Goal: Task Accomplishment & Management: Use online tool/utility

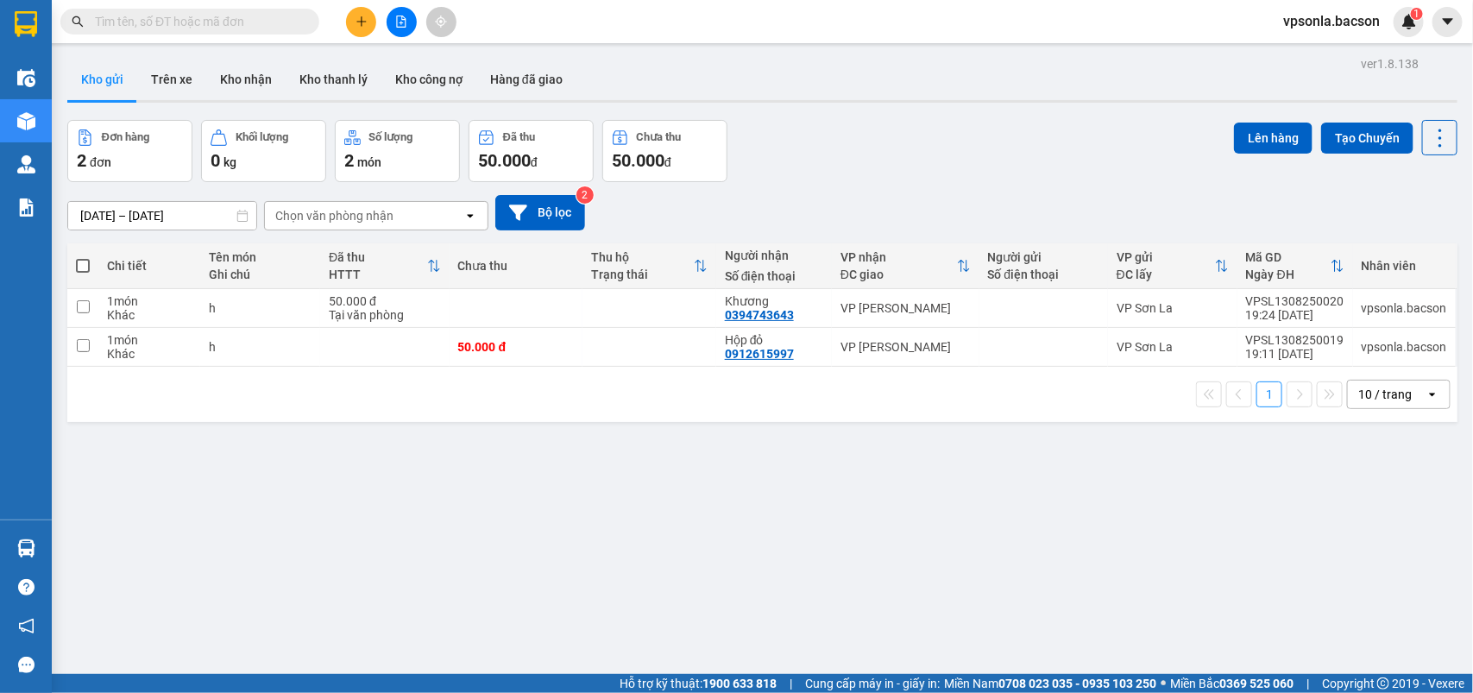
click at [398, 14] on button at bounding box center [401, 22] width 30 height 30
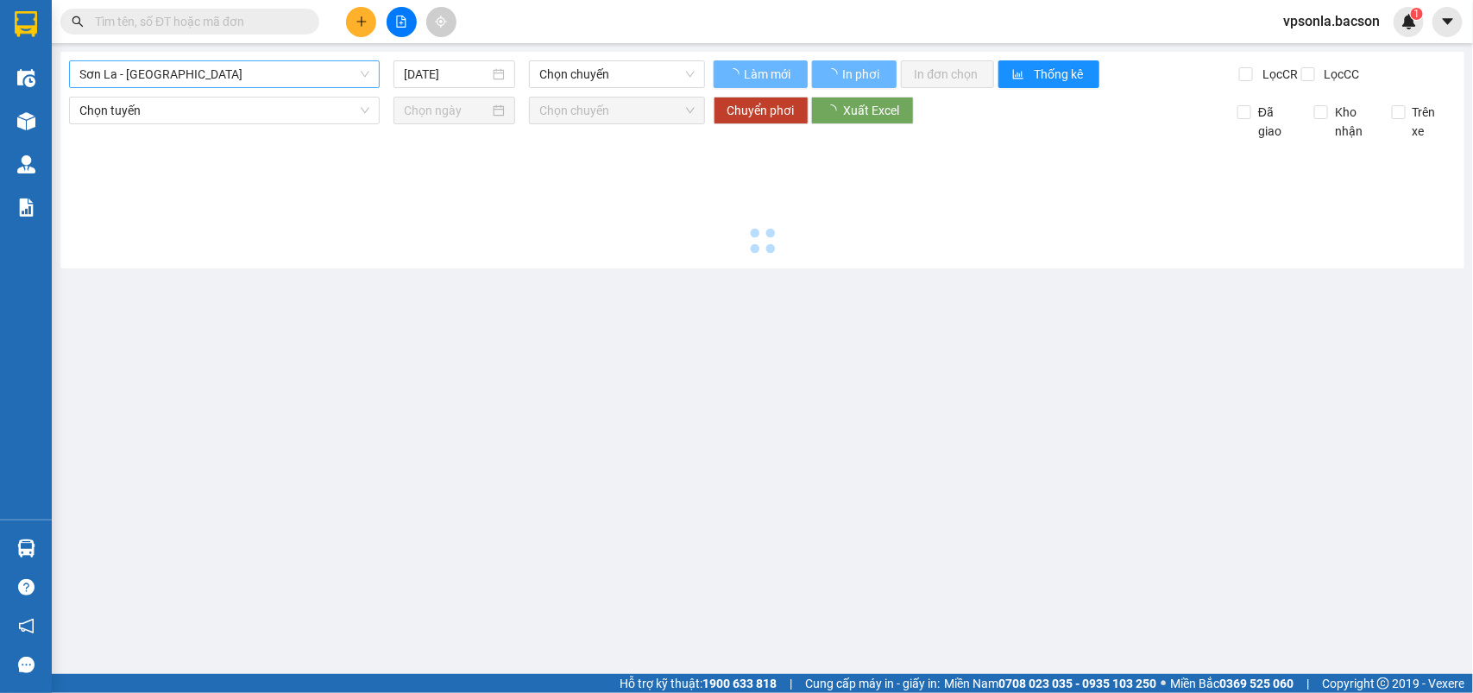
click at [198, 73] on span "Sơn La - [GEOGRAPHIC_DATA]" at bounding box center [224, 74] width 290 height 26
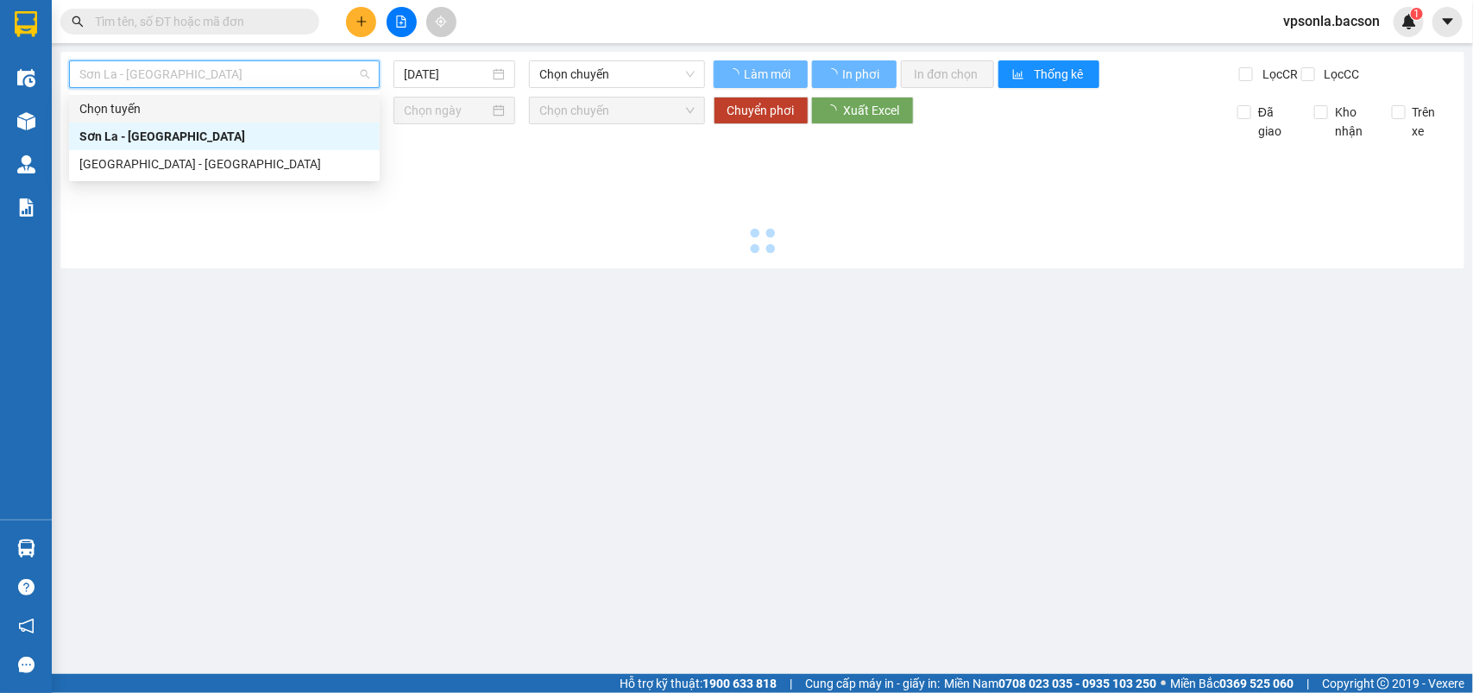
type input "[DATE]"
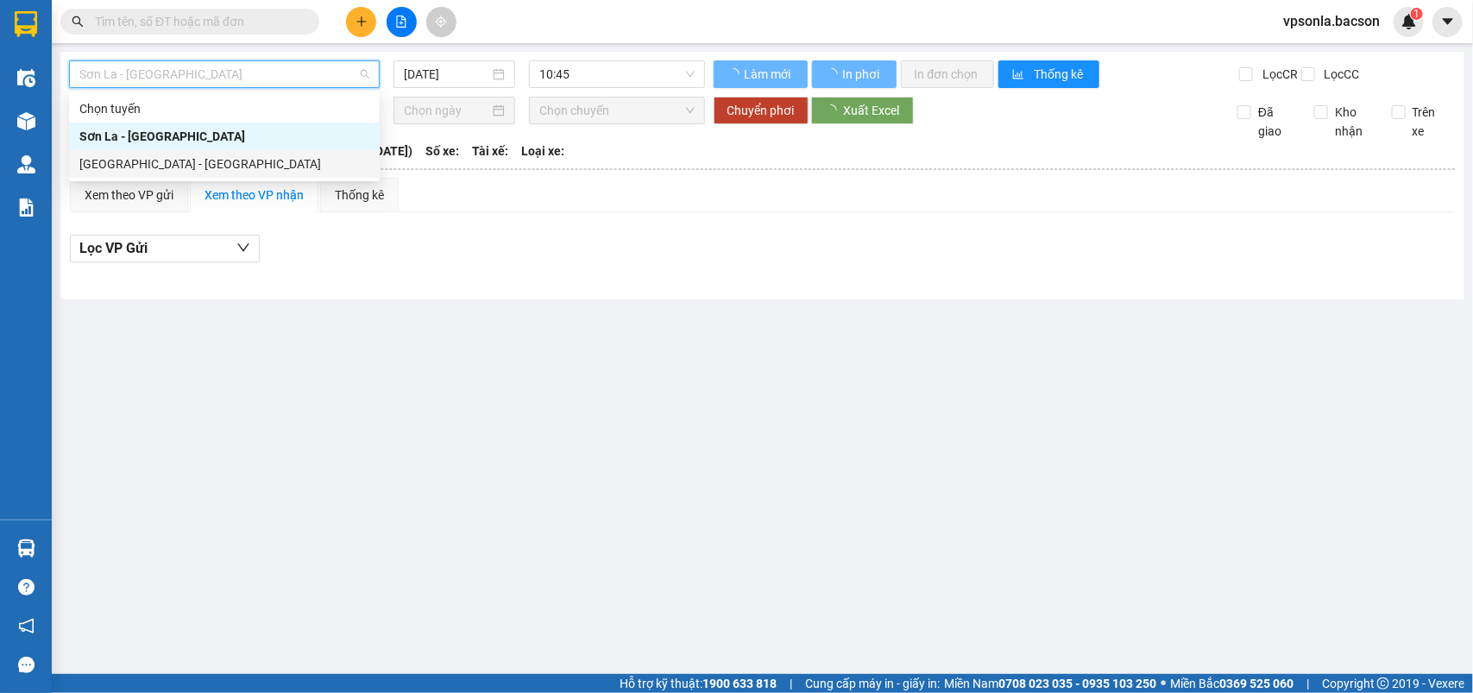
click at [101, 165] on div "[GEOGRAPHIC_DATA] - [GEOGRAPHIC_DATA]" at bounding box center [224, 163] width 290 height 19
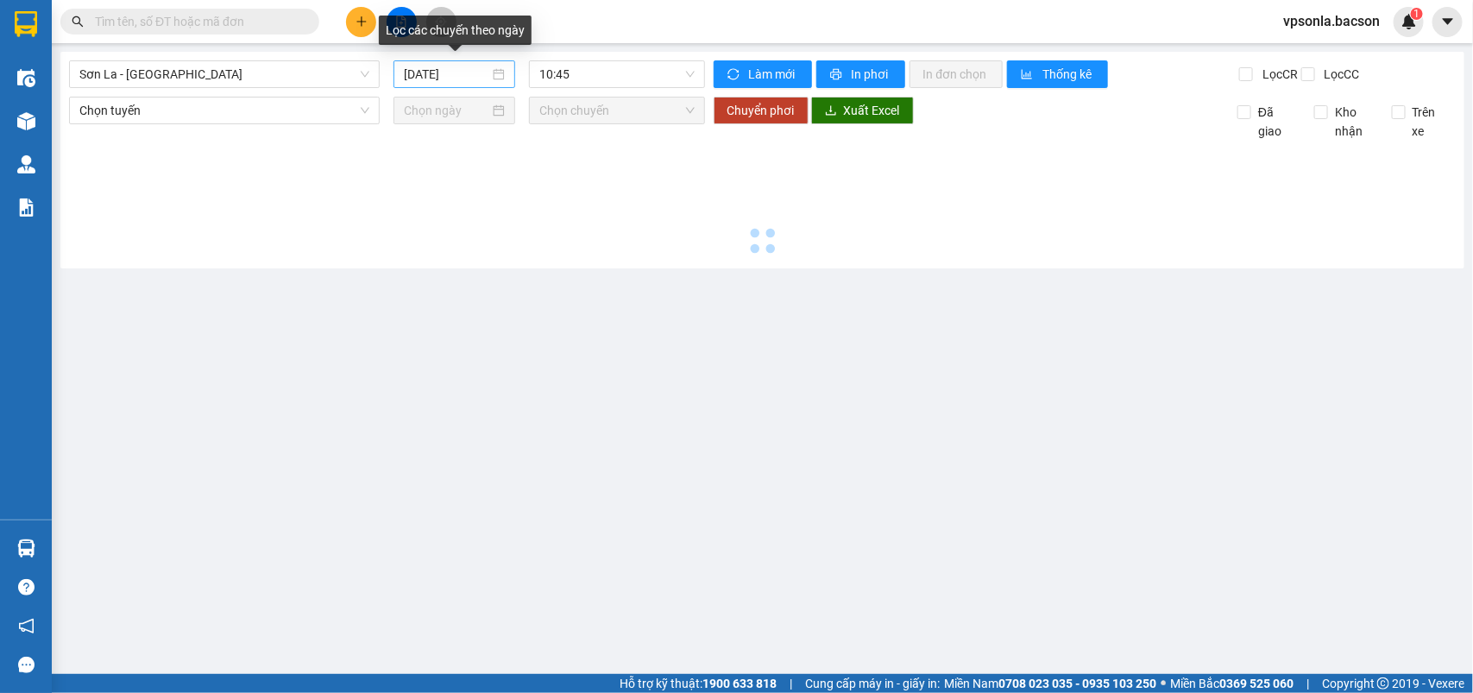
click at [496, 74] on div "[DATE]" at bounding box center [454, 74] width 101 height 19
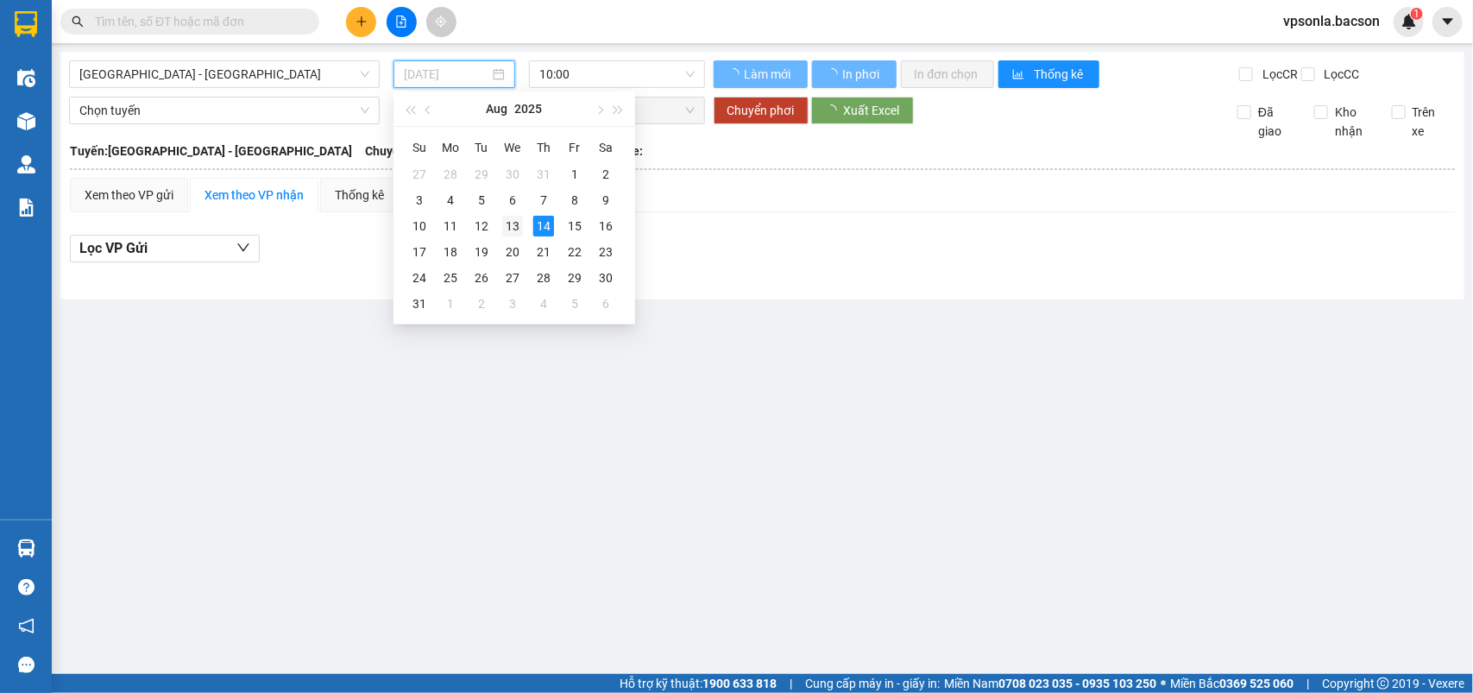
click at [510, 229] on div "13" at bounding box center [512, 226] width 21 height 21
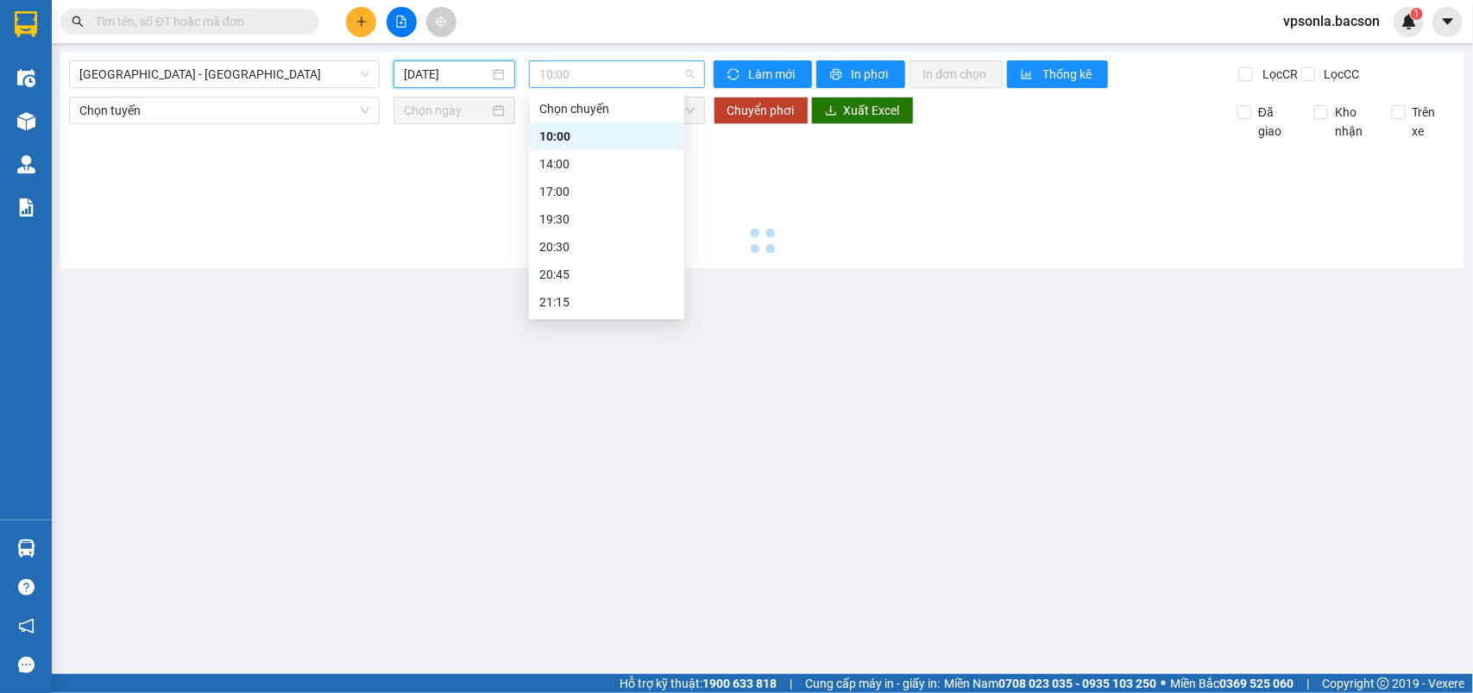
click at [693, 72] on span "10:00" at bounding box center [616, 74] width 154 height 26
type input "[DATE]"
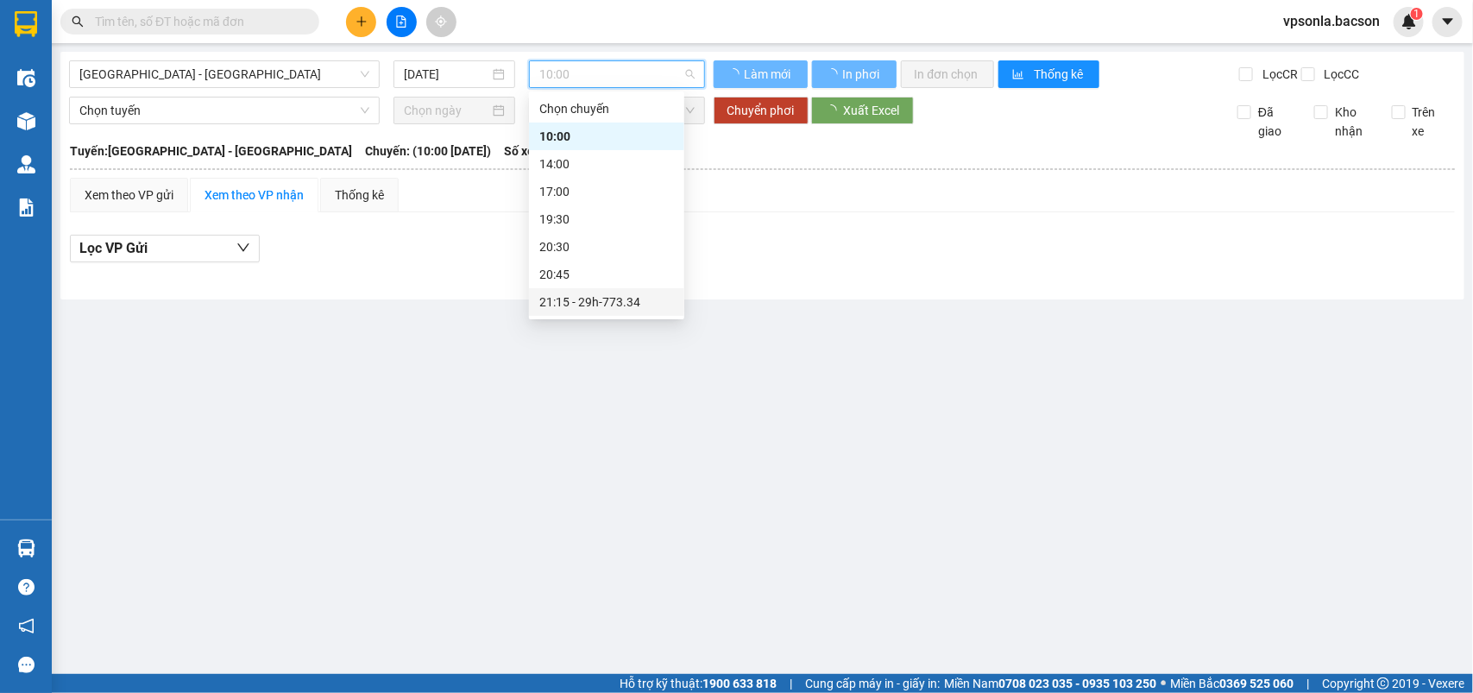
scroll to position [54, 0]
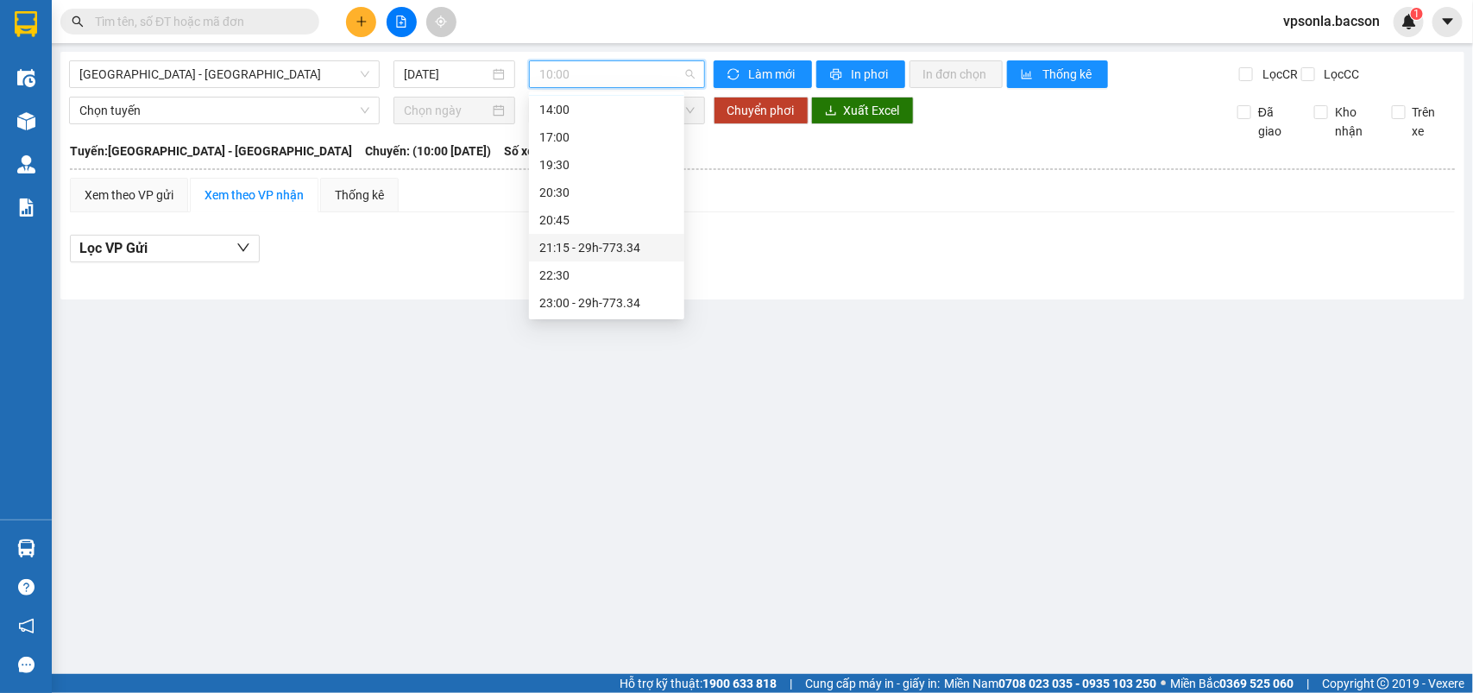
click at [561, 298] on div "23:00 - 29h-773.34" at bounding box center [606, 302] width 135 height 19
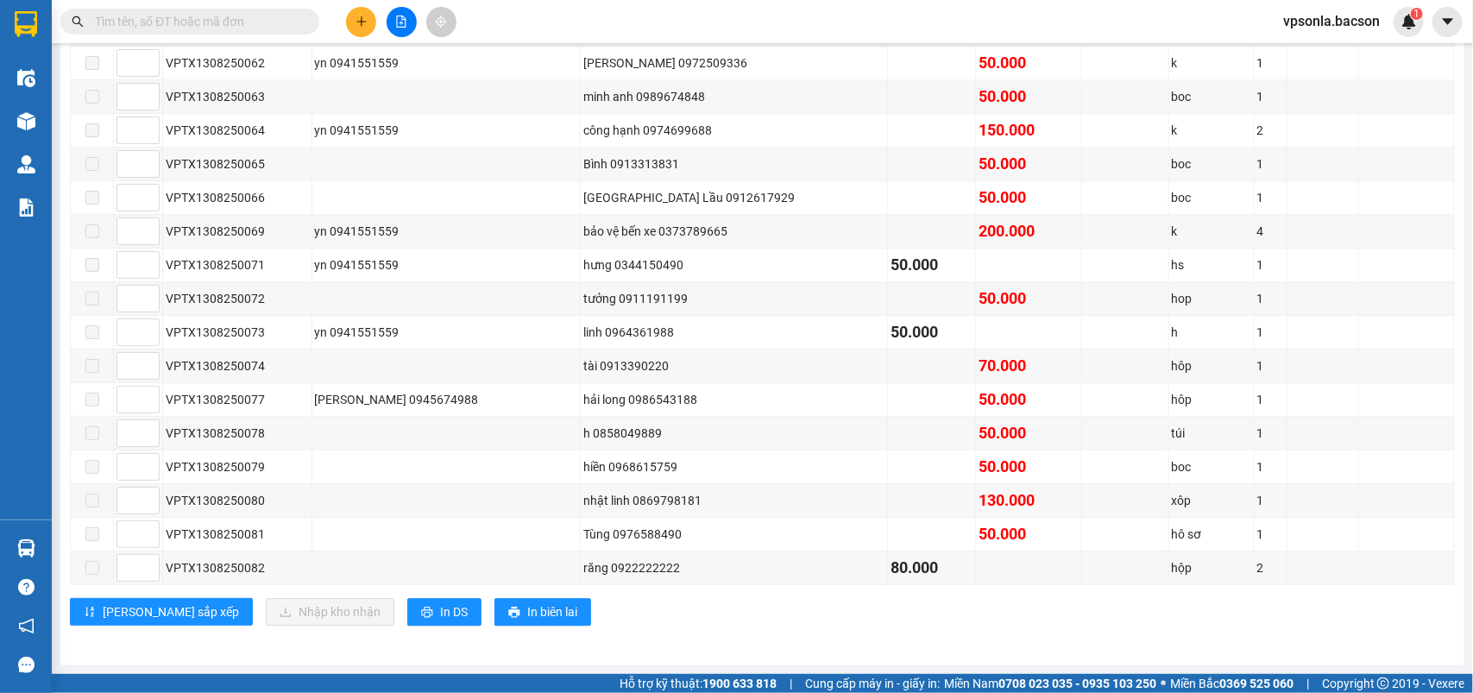
scroll to position [1965, 0]
click at [440, 612] on span "In DS" at bounding box center [454, 611] width 28 height 19
